Goal: Task Accomplishment & Management: Manage account settings

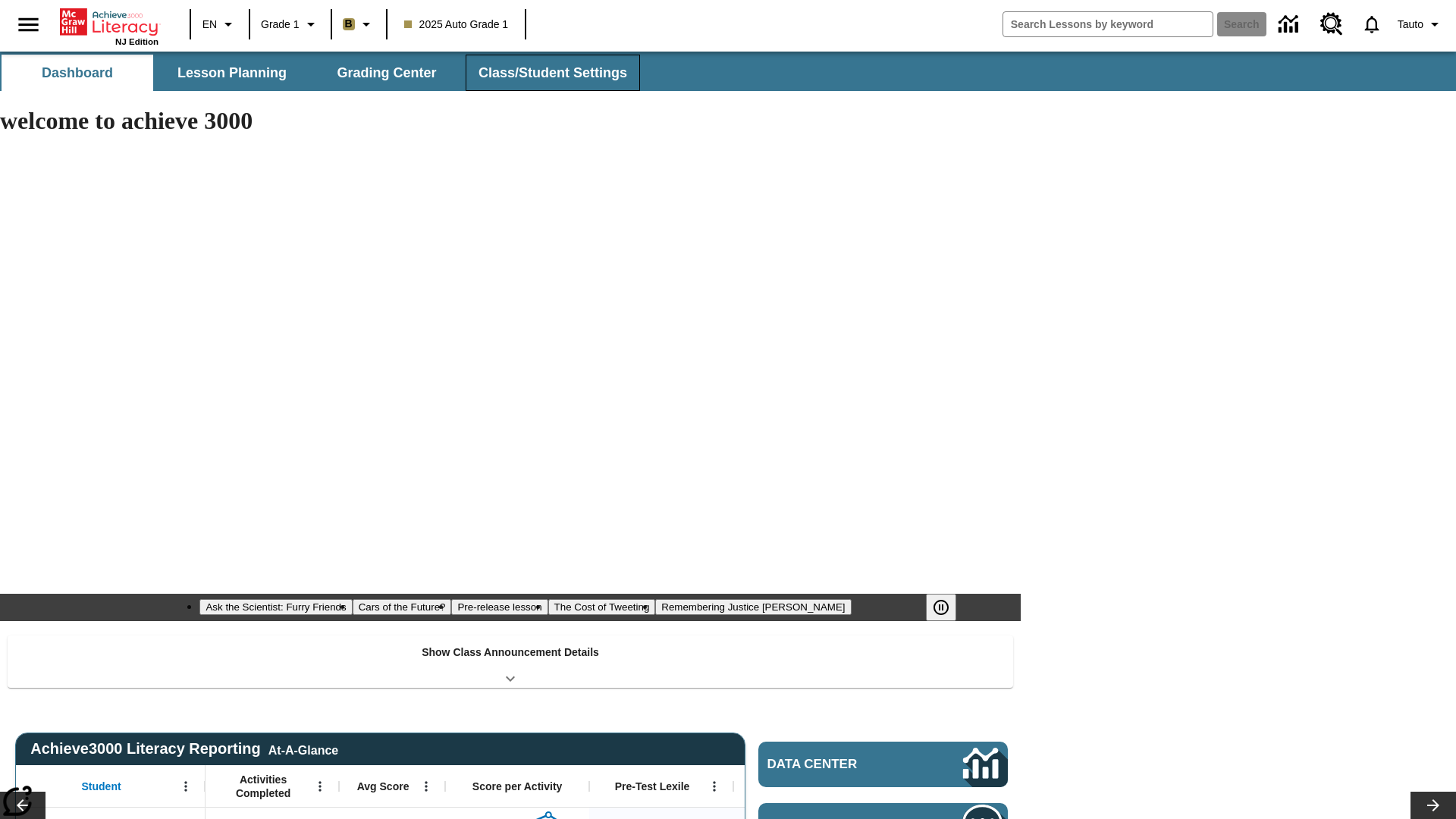
click at [551, 73] on span "Class/Student Settings" at bounding box center [552, 73] width 148 height 18
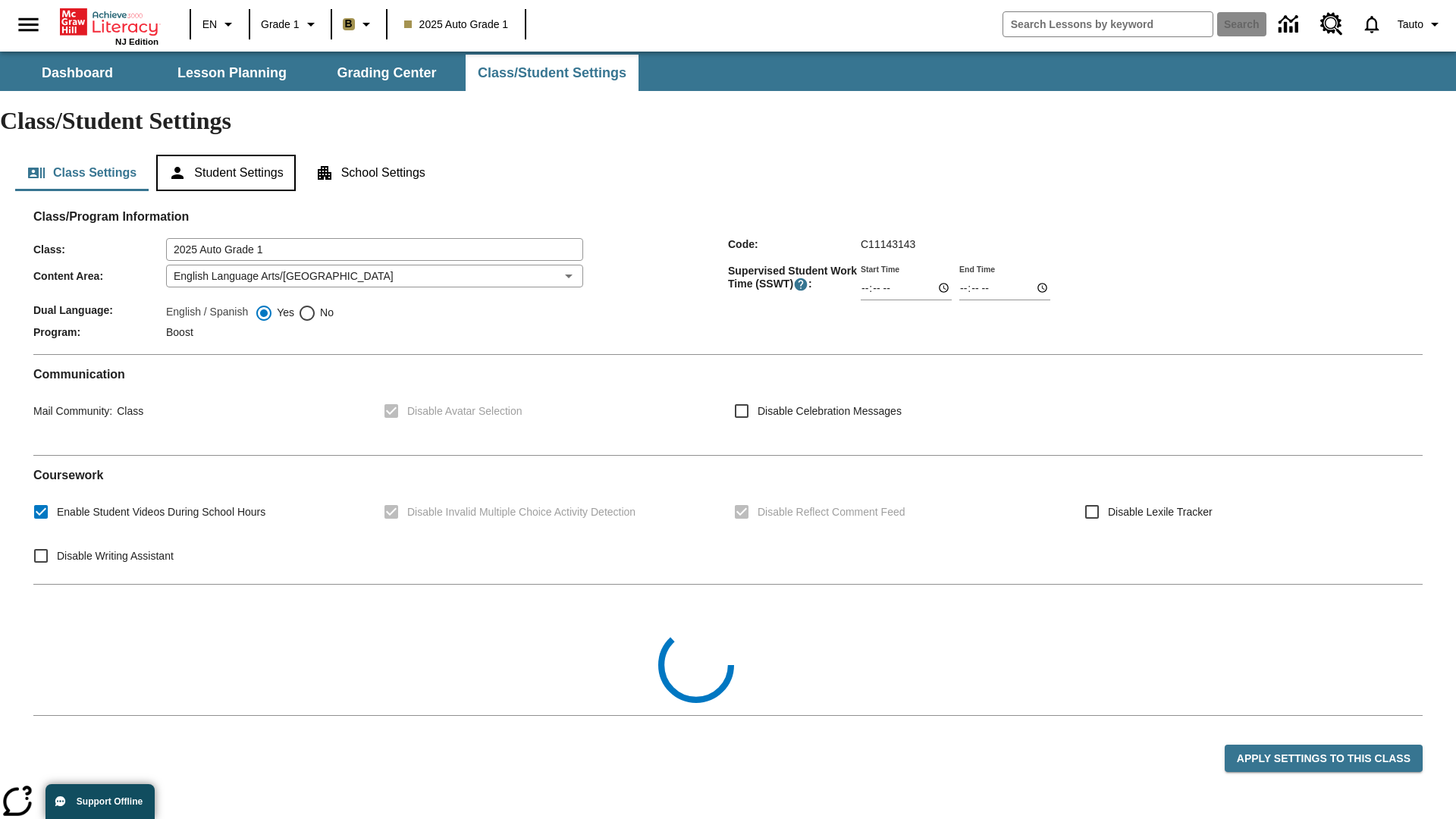
click at [228, 154] on button "Student Settings" at bounding box center [225, 172] width 139 height 36
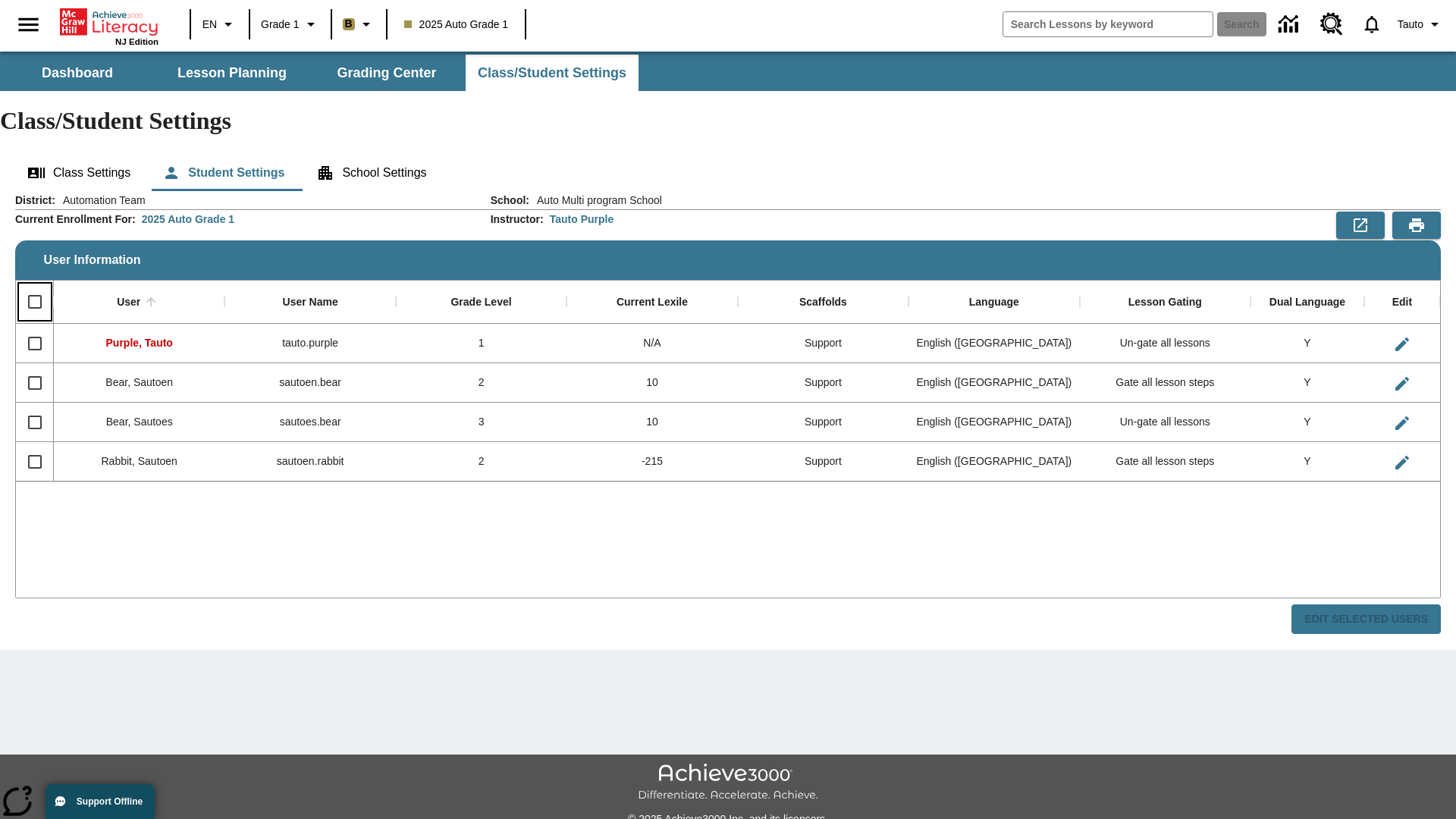
click at [34, 286] on input "Select all rows" at bounding box center [35, 302] width 32 height 32
checkbox input "true"
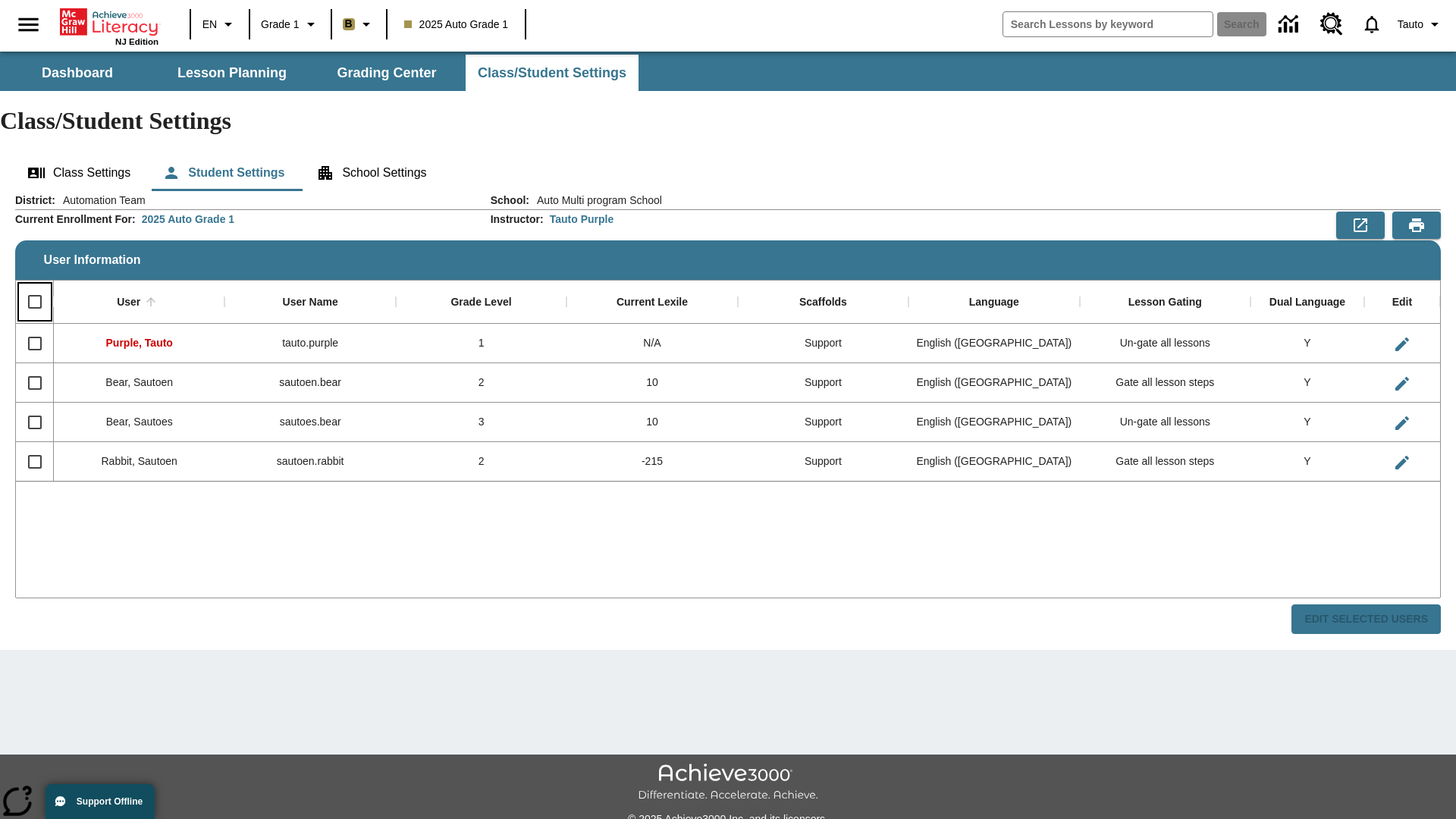
checkbox input "true"
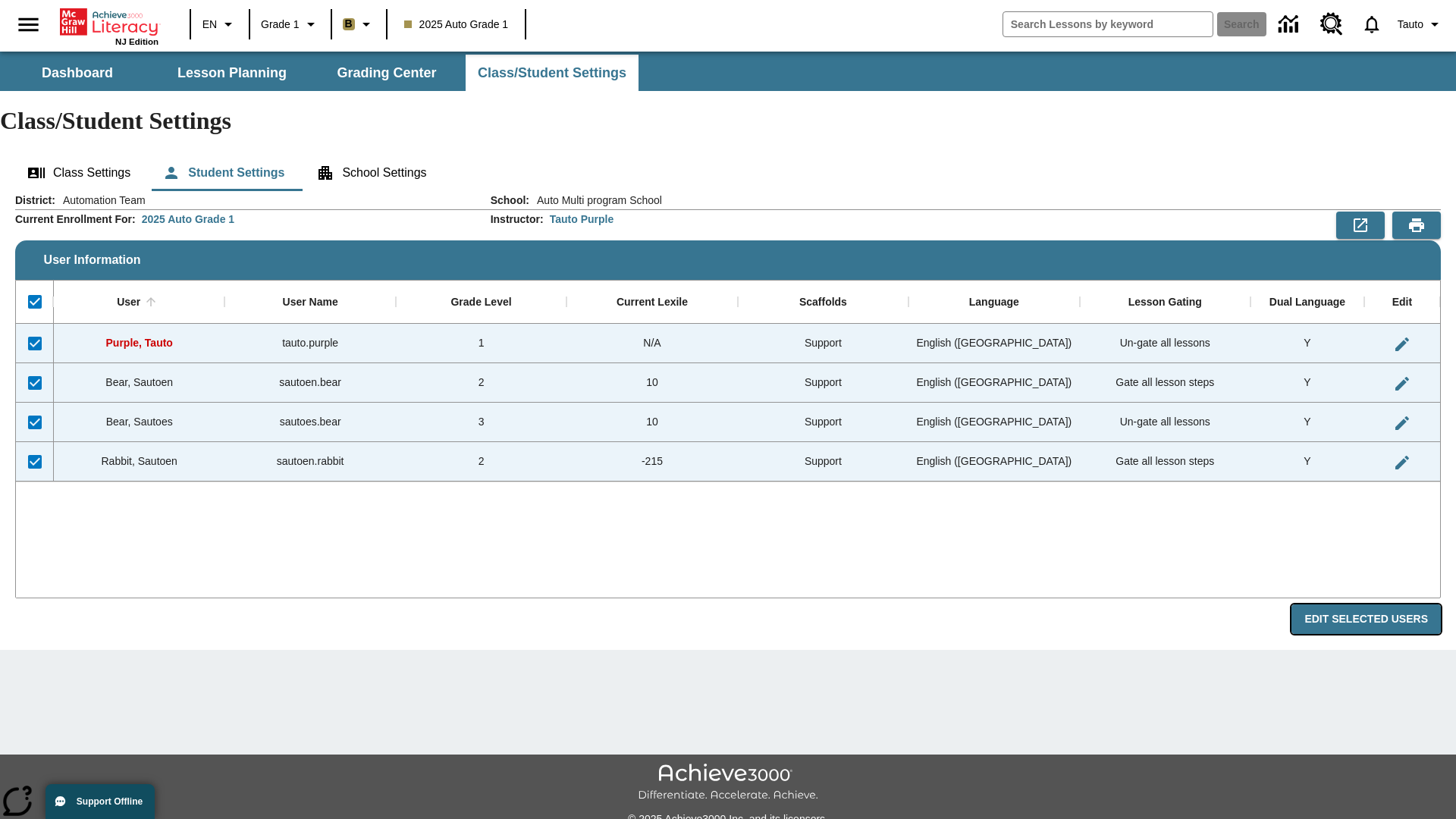
click at [1372, 604] on button "Edit Selected Users" at bounding box center [1366, 619] width 149 height 30
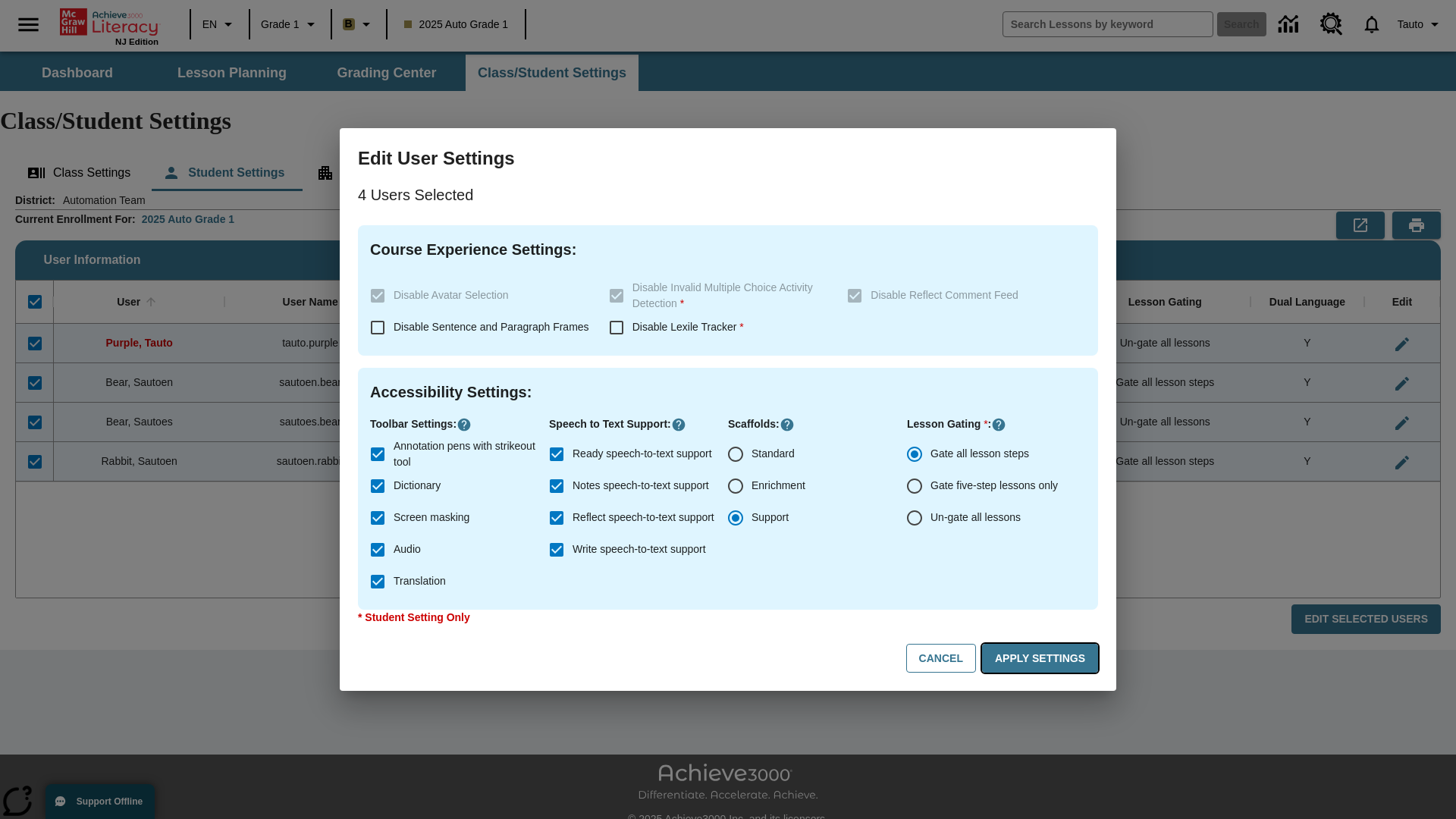
click at [1043, 658] on button "Apply Settings" at bounding box center [1039, 659] width 116 height 30
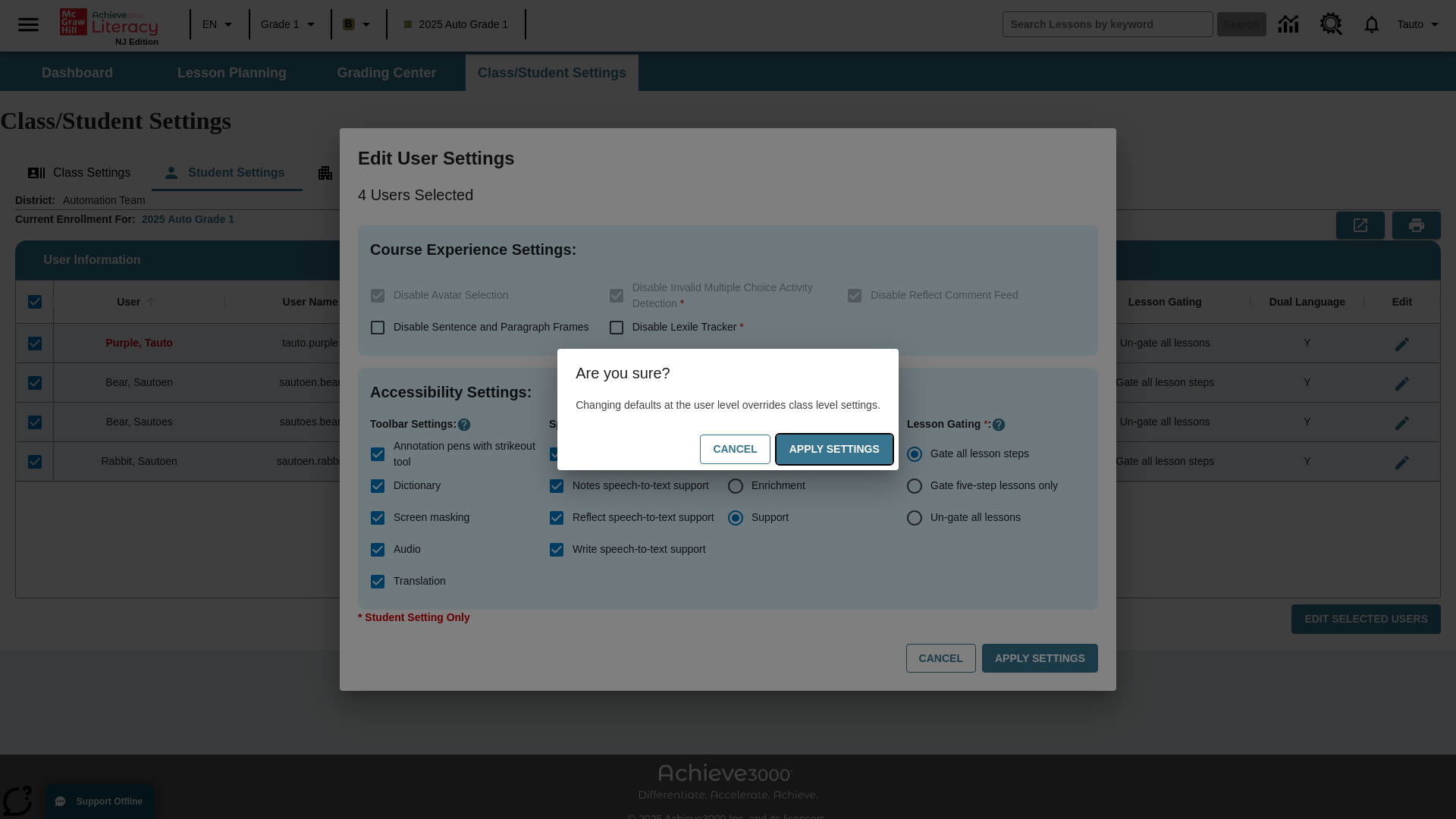
click at [849, 449] on button "Apply Settings" at bounding box center [834, 449] width 116 height 30
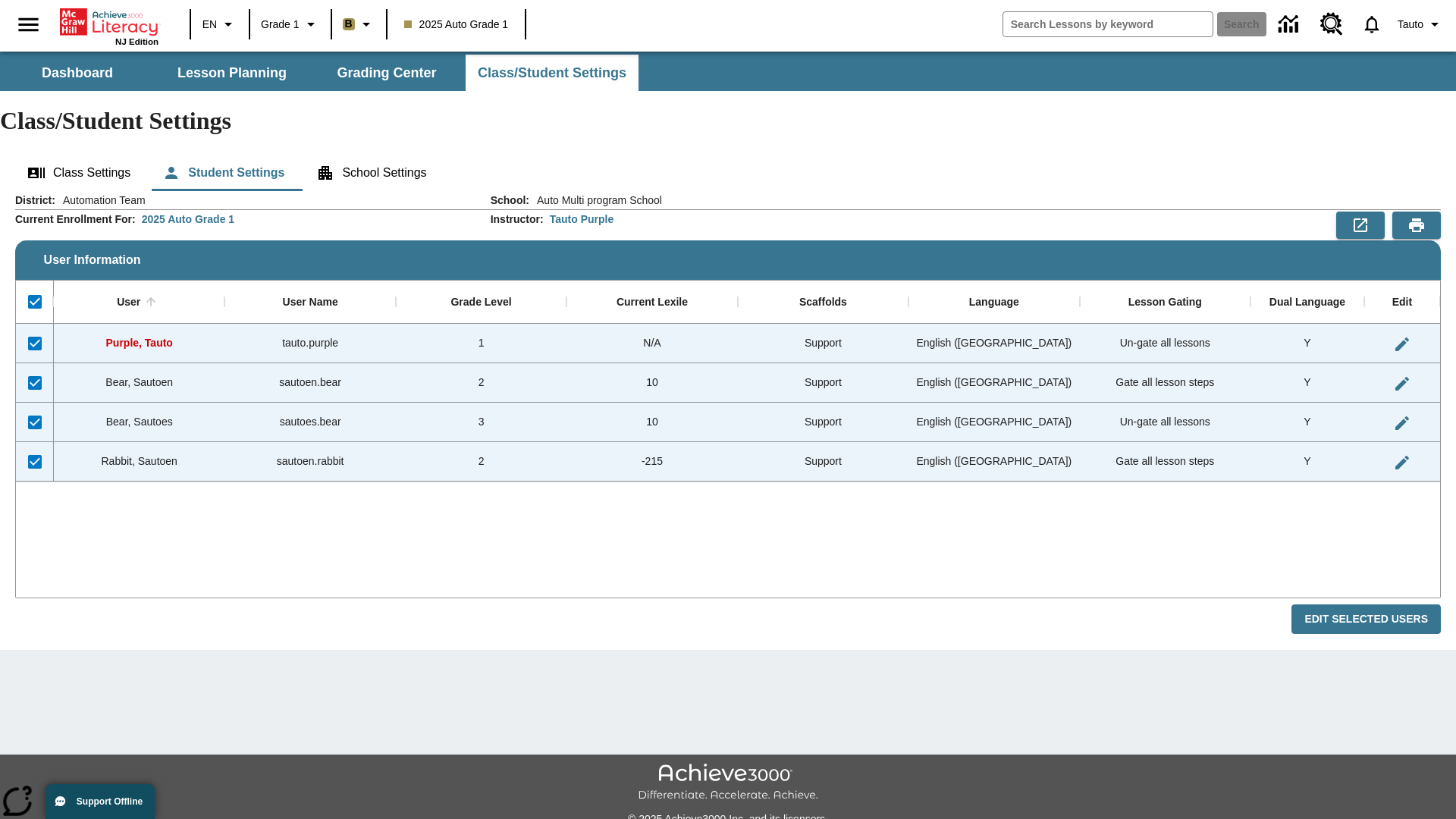
checkbox input "false"
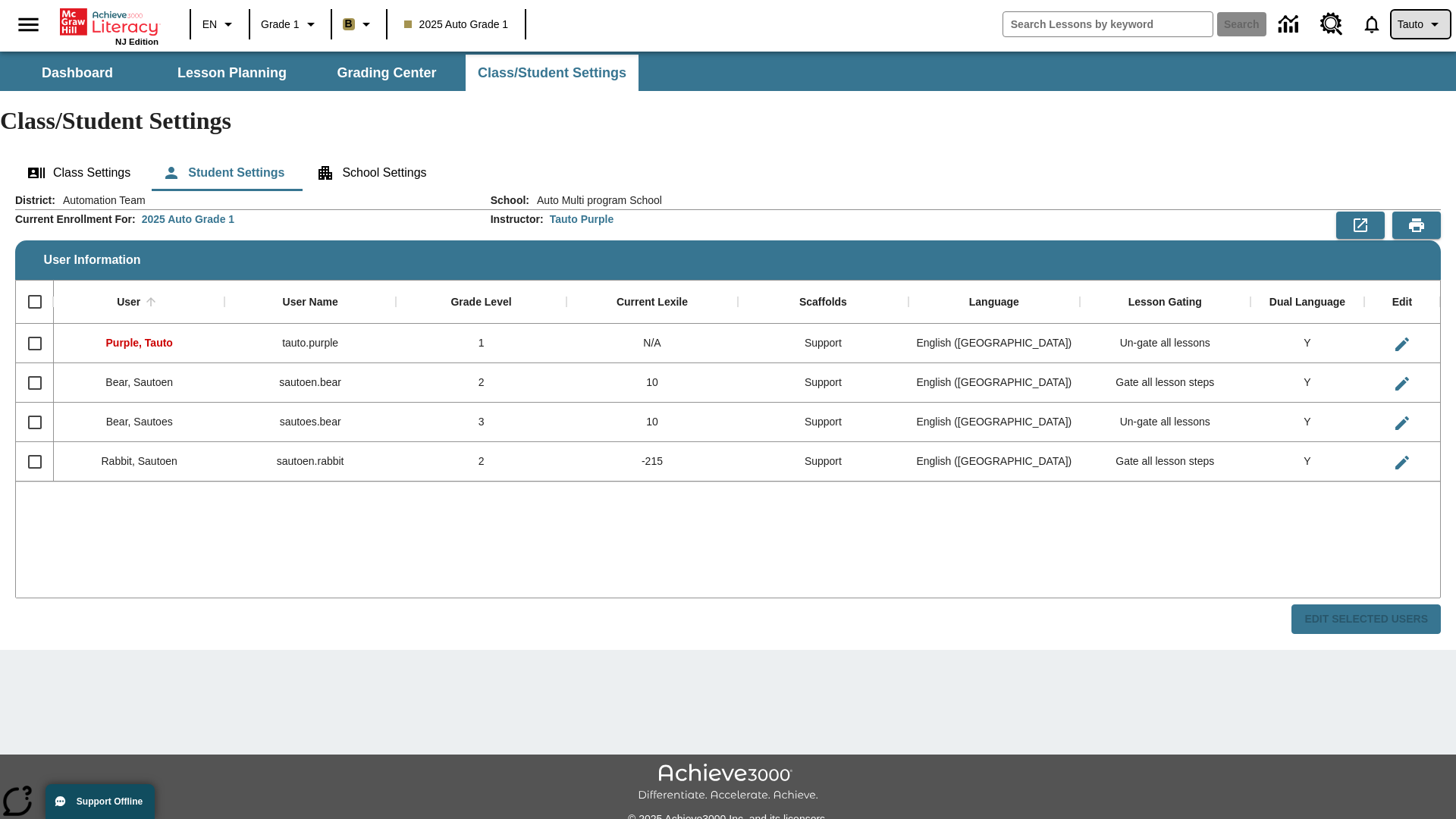
click at [1418, 25] on span "Tauto" at bounding box center [1410, 25] width 25 height 16
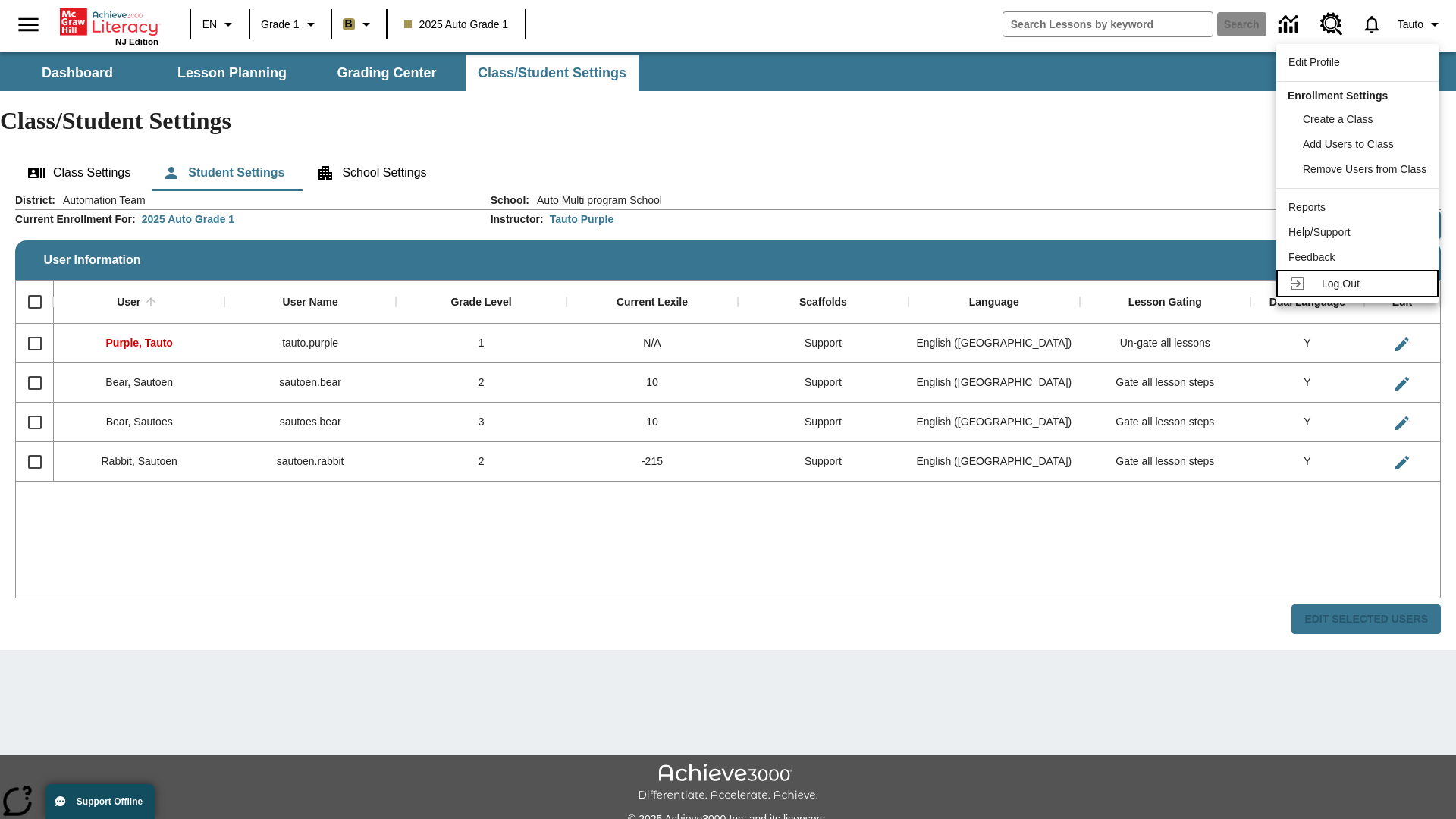
click at [1360, 283] on span "Log Out" at bounding box center [1340, 283] width 38 height 12
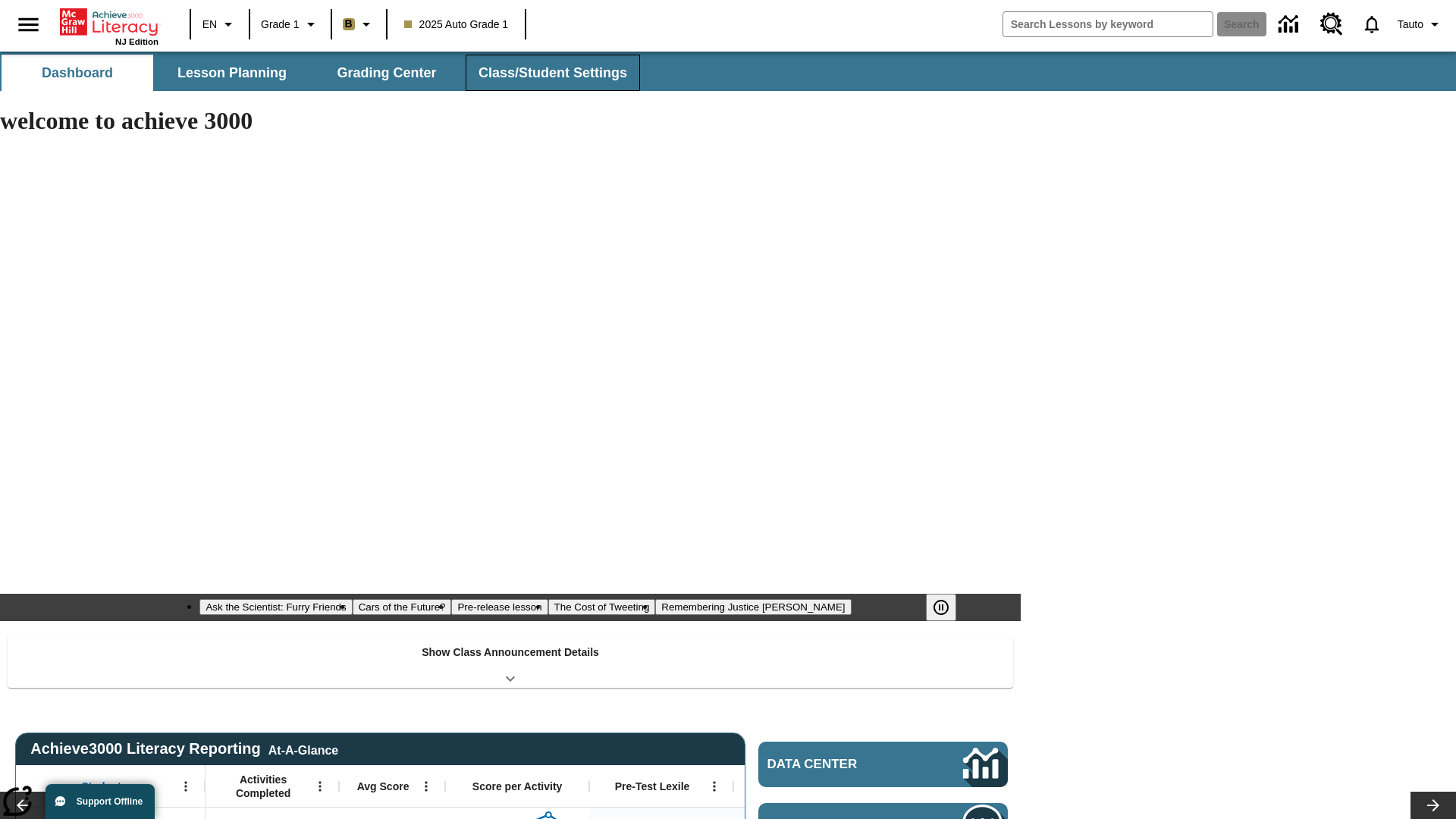
click at [551, 73] on span "Class/Student Settings" at bounding box center [552, 73] width 148 height 18
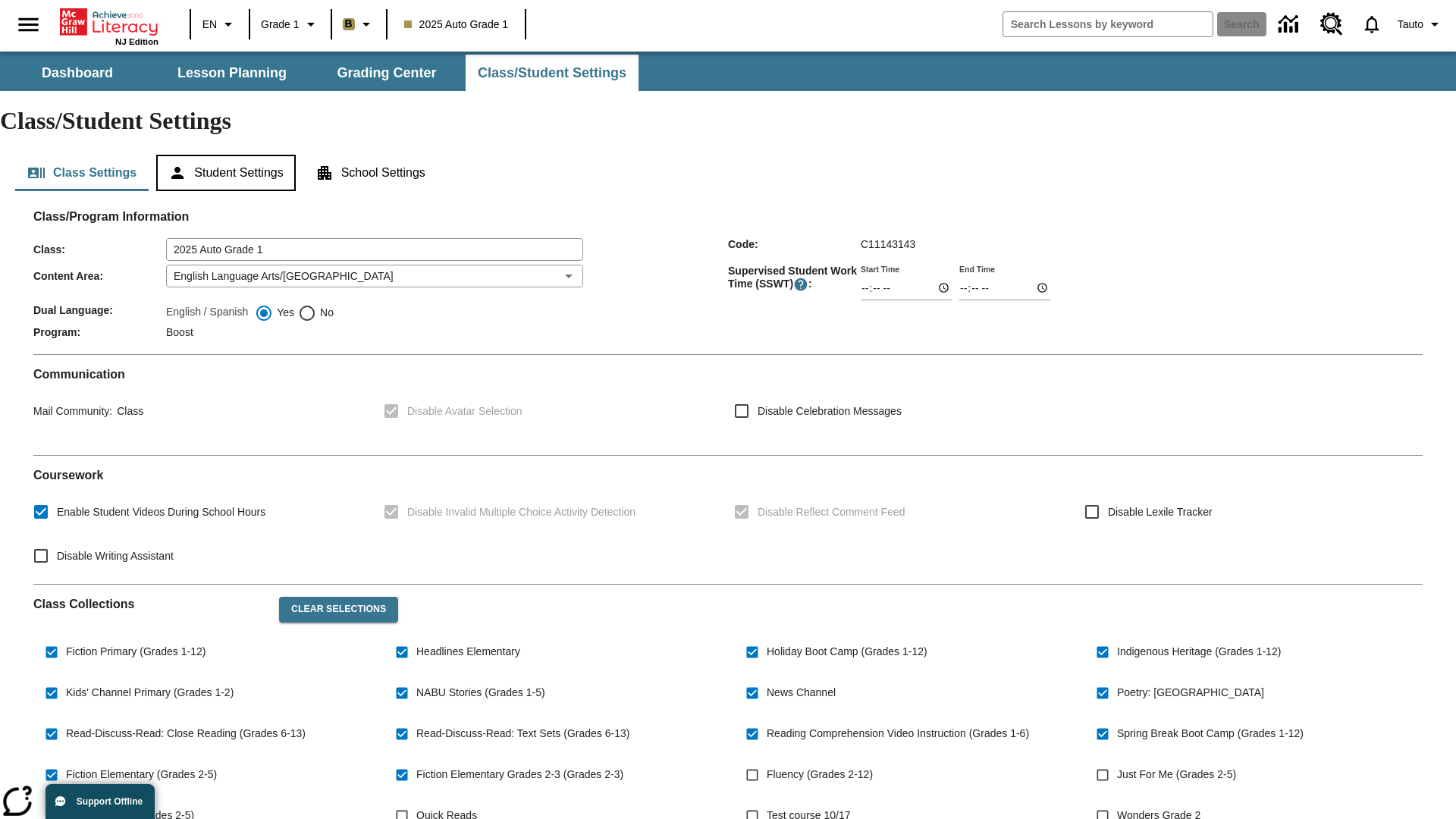
click at [228, 154] on button "Student Settings" at bounding box center [225, 172] width 139 height 36
